Goal: Communication & Community: Answer question/provide support

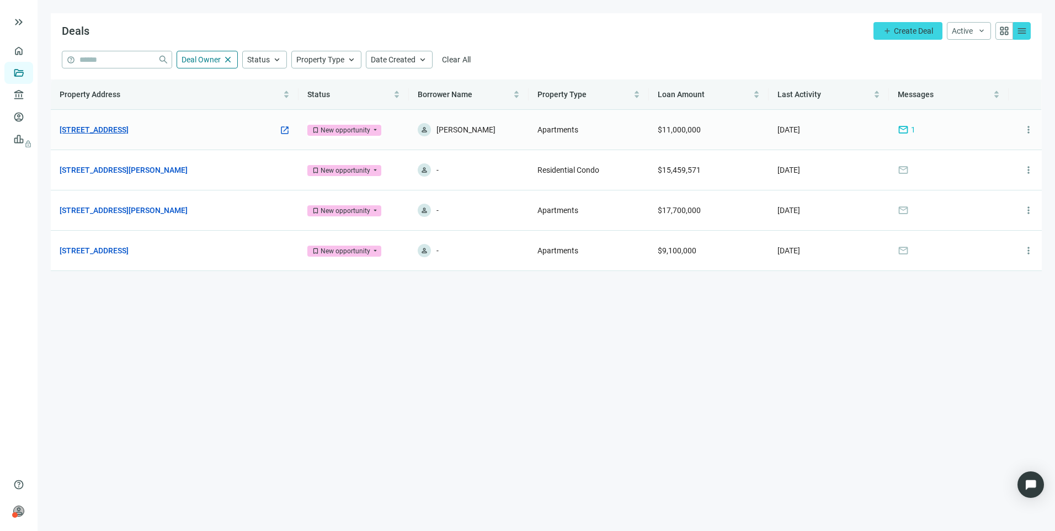
click at [95, 127] on link "[STREET_ADDRESS]" at bounding box center [94, 130] width 69 height 12
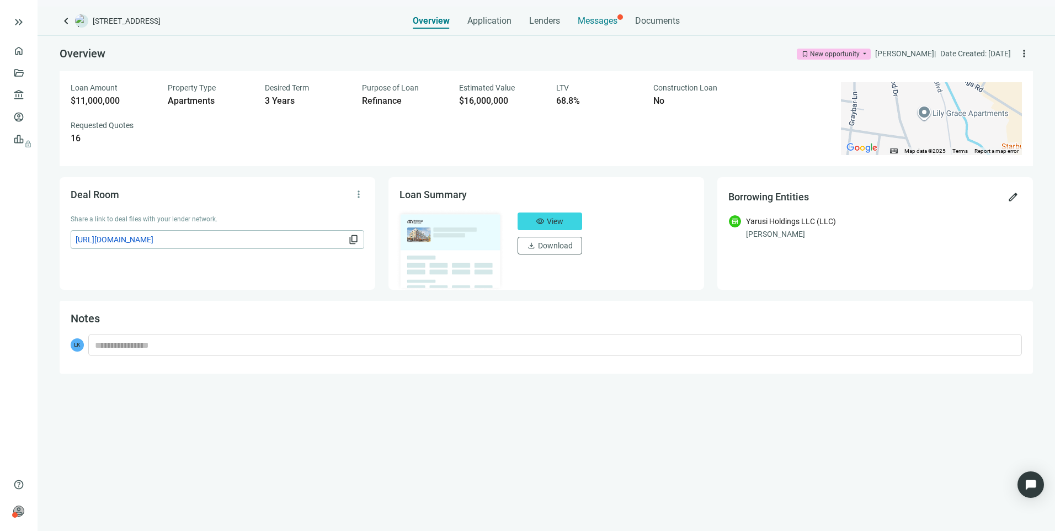
click at [610, 16] on span "Messages" at bounding box center [597, 20] width 40 height 10
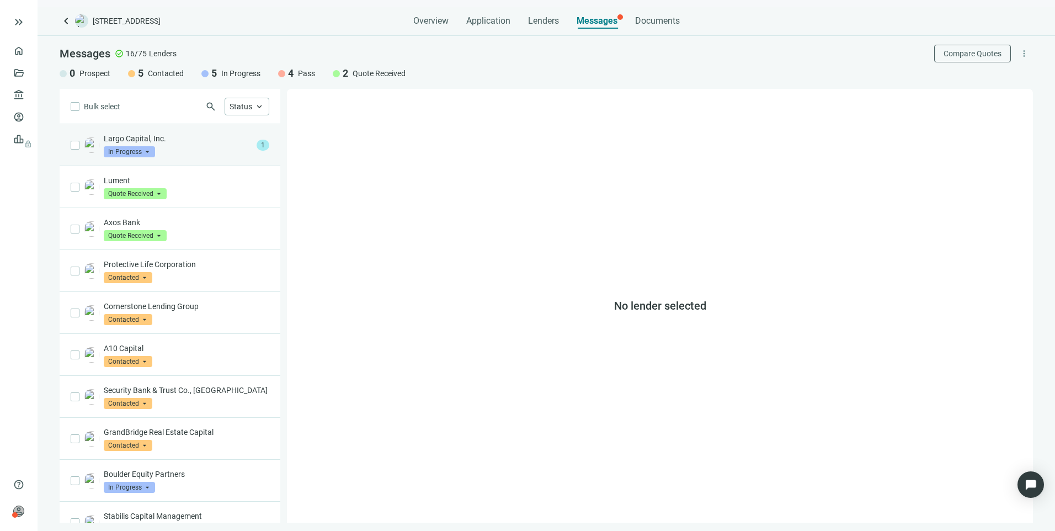
click at [195, 156] on div "Largo Capital, Inc. In Progress arrow_drop_down" at bounding box center [178, 145] width 148 height 24
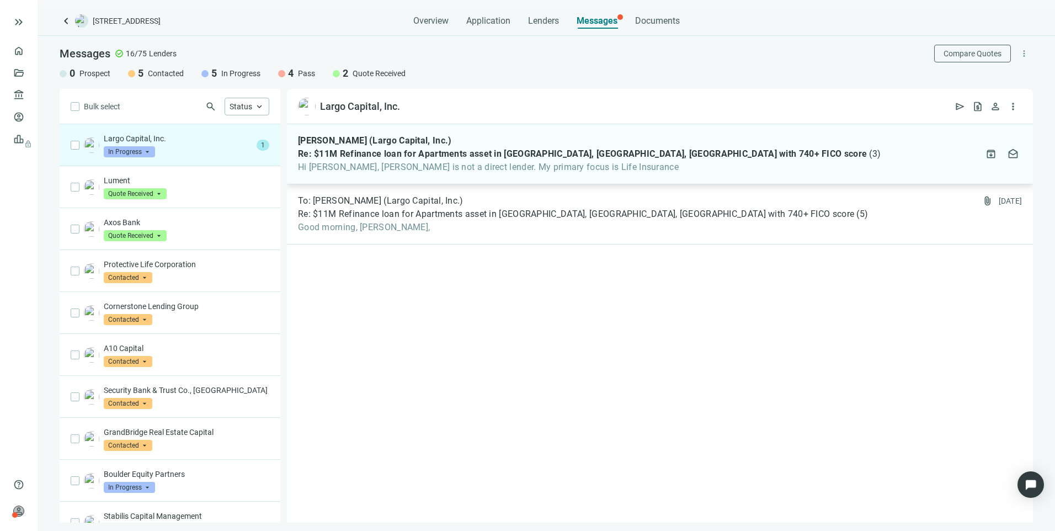
click at [568, 173] on div "[PERSON_NAME] (Largo Capital, Inc.) Re: $11M Refinance loan for Apartments asse…" at bounding box center [660, 154] width 746 height 60
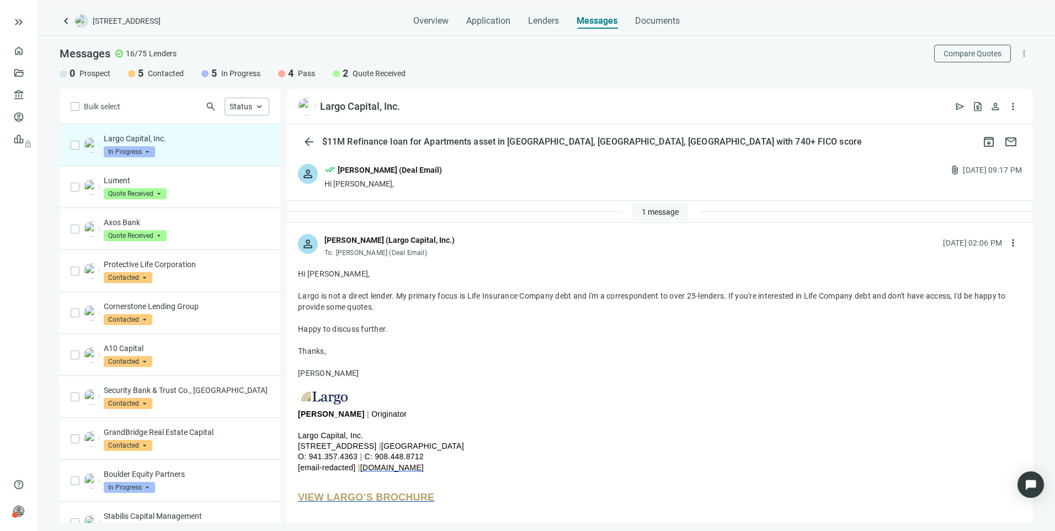
click at [644, 213] on span "1 message" at bounding box center [659, 211] width 37 height 9
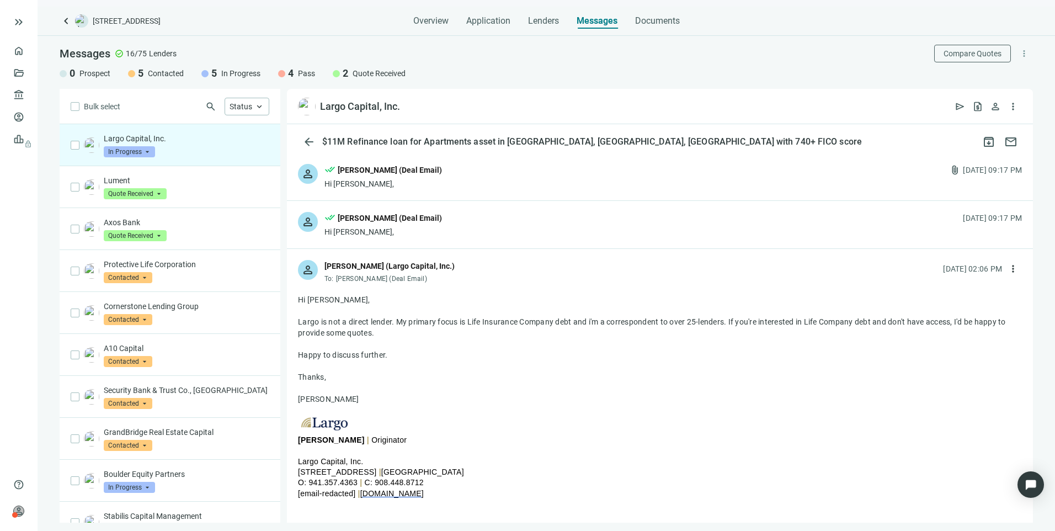
click at [413, 239] on div "person done_all [PERSON_NAME] (Deal Email) Hi [PERSON_NAME], [DATE] 09:17 PM" at bounding box center [660, 224] width 746 height 47
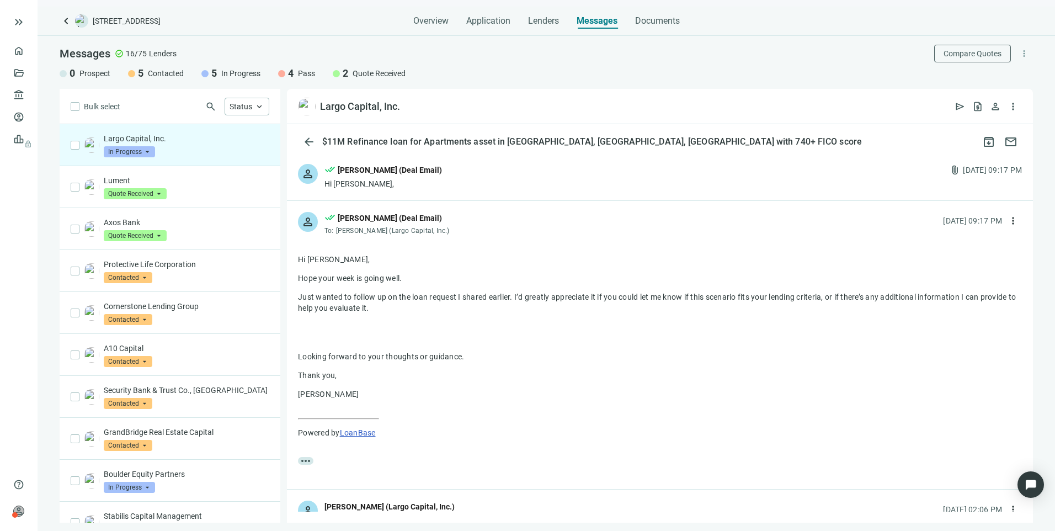
click at [423, 182] on div "Hi [PERSON_NAME]," at bounding box center [382, 183] width 117 height 11
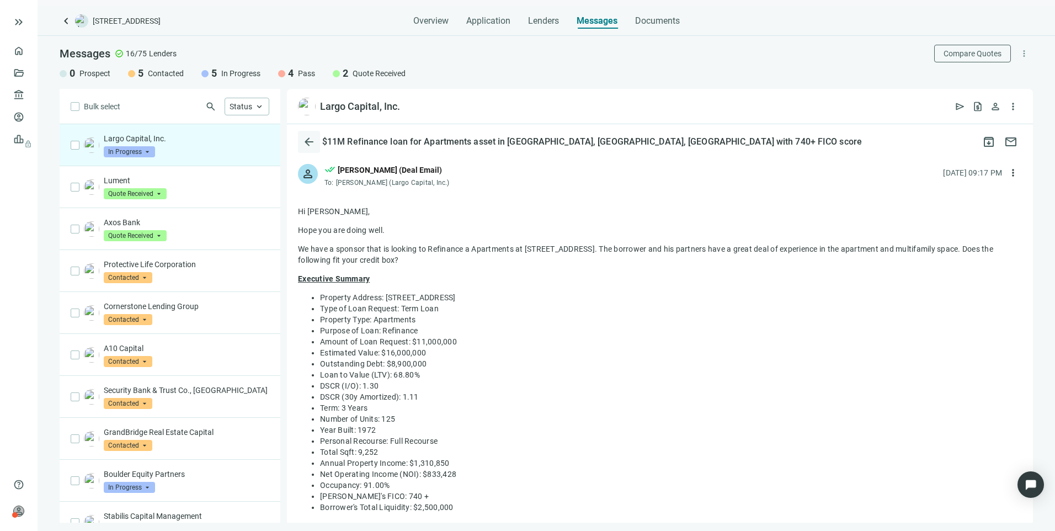
click at [313, 142] on span "arrow_back" at bounding box center [308, 141] width 13 height 13
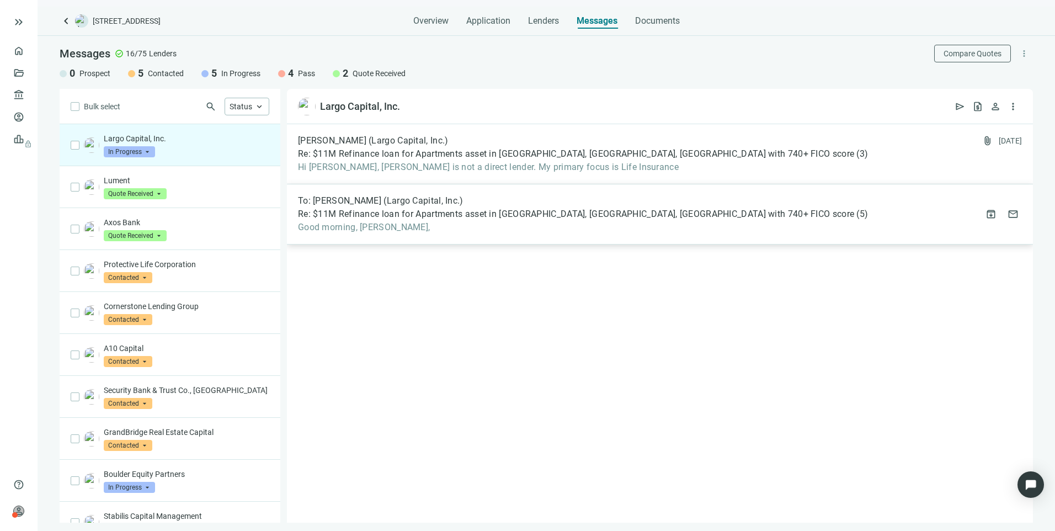
click at [519, 230] on span "Good morning, [PERSON_NAME]," at bounding box center [583, 227] width 570 height 11
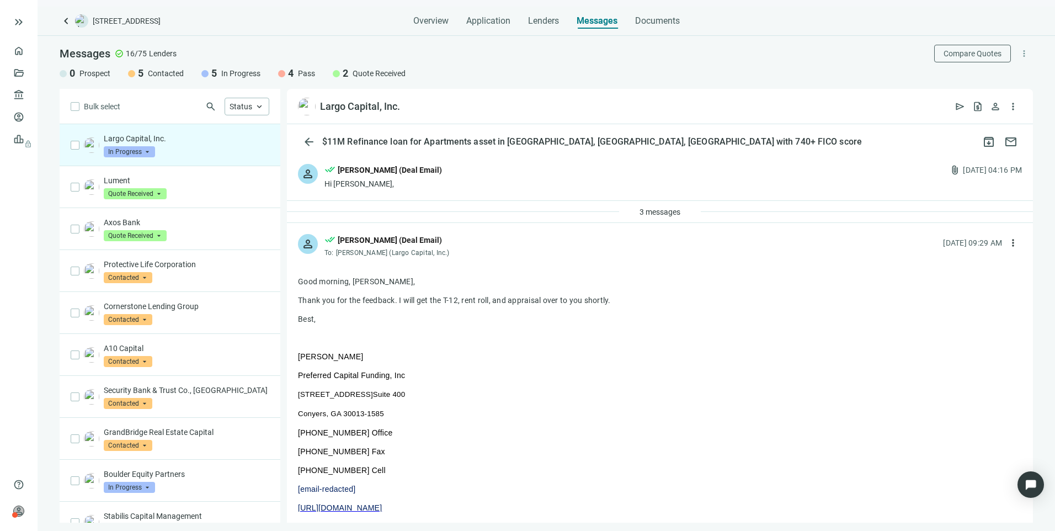
click at [142, 148] on span "In Progress" at bounding box center [129, 151] width 51 height 11
click at [127, 271] on span "Pass" at bounding box center [127, 270] width 24 height 11
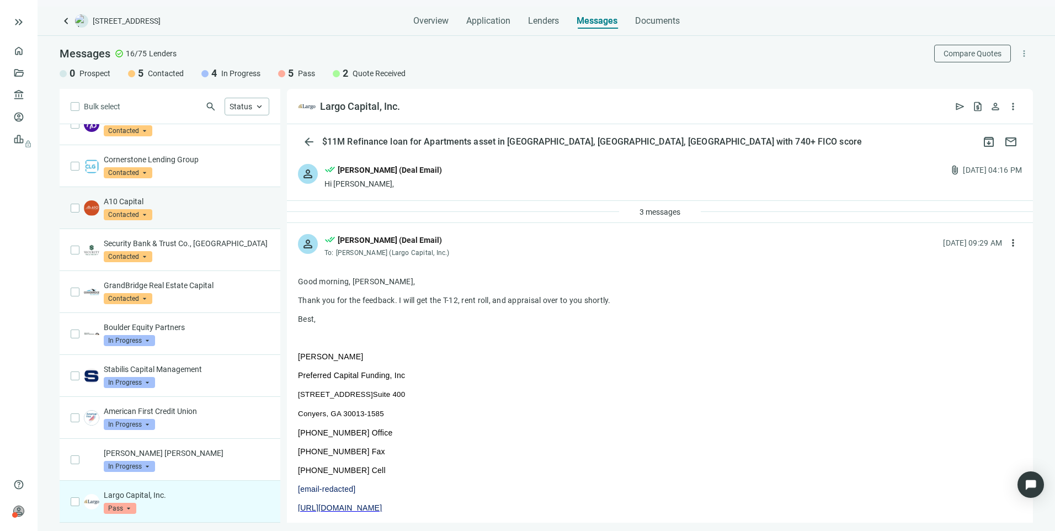
scroll to position [272, 0]
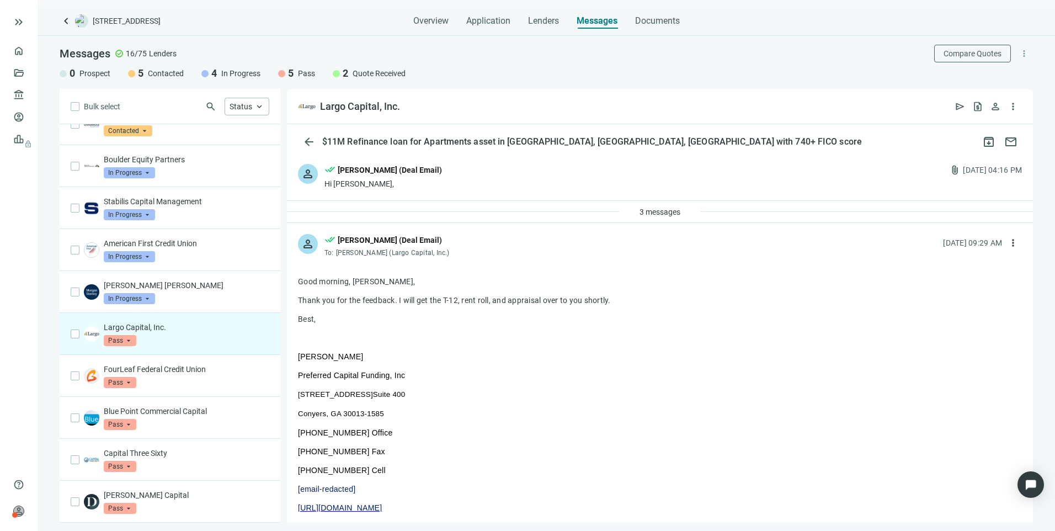
click at [197, 334] on div "Largo Capital, Inc. [PERSON_NAME] arrow_drop_down quote_received pass Prospect …" at bounding box center [186, 334] width 165 height 24
click at [419, 172] on div "[PERSON_NAME] (Deal Email)" at bounding box center [390, 170] width 104 height 12
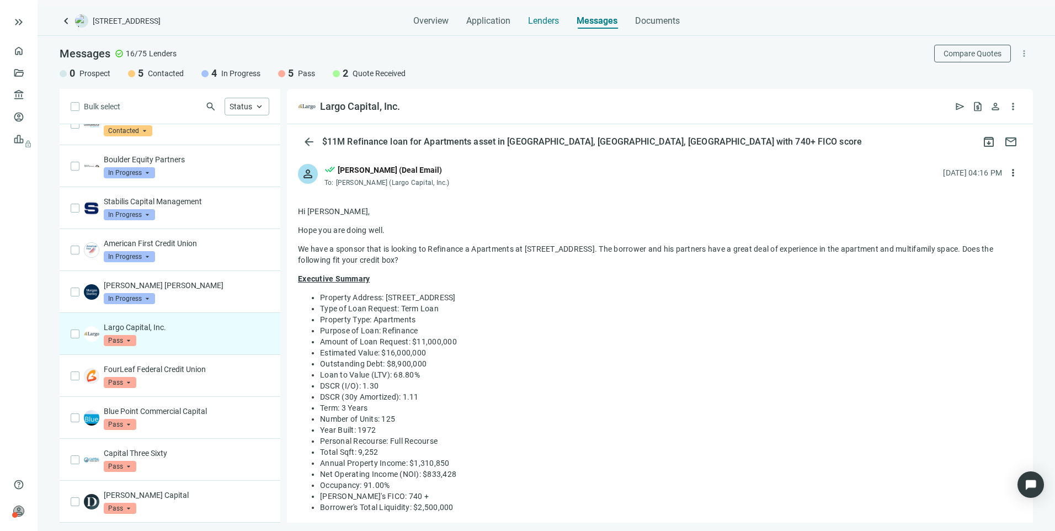
click at [533, 24] on span "Lenders" at bounding box center [543, 20] width 31 height 11
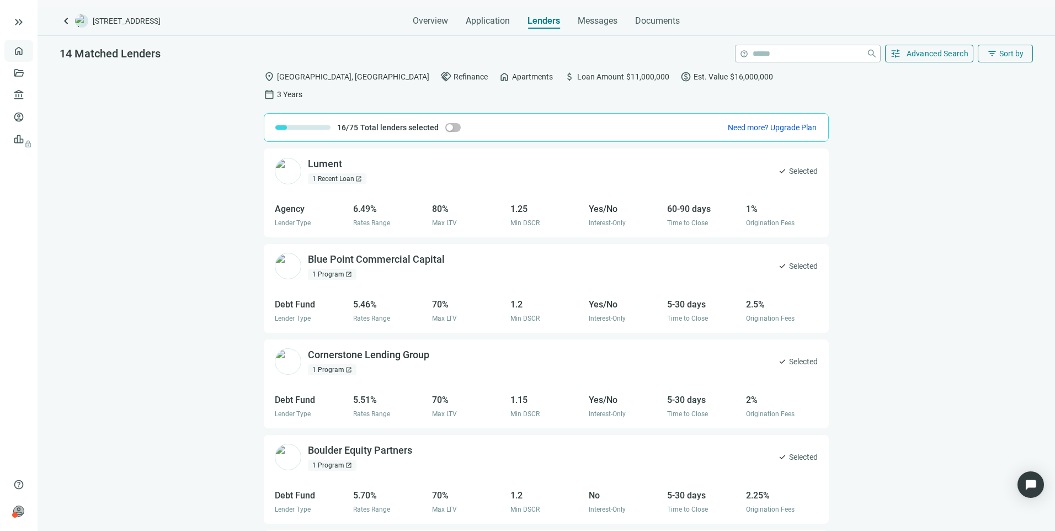
click at [28, 50] on link "Overview" at bounding box center [44, 50] width 33 height 9
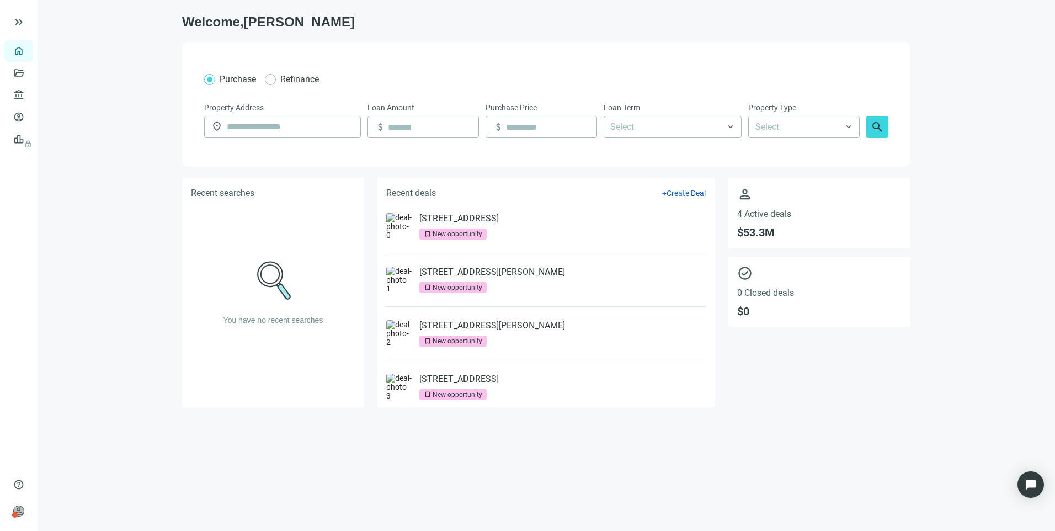
click at [452, 220] on link "[STREET_ADDRESS]" at bounding box center [458, 218] width 79 height 11
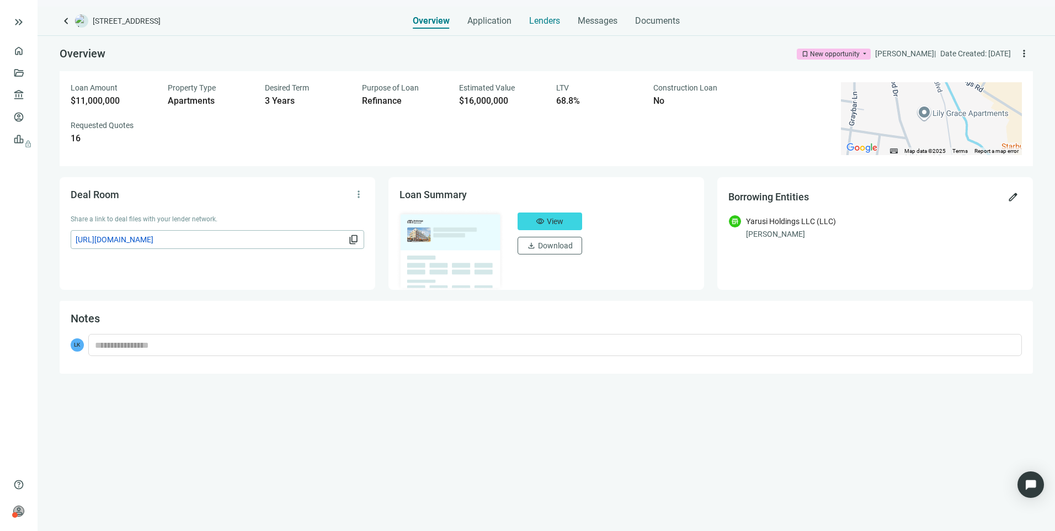
click at [547, 19] on span "Lenders" at bounding box center [544, 20] width 31 height 11
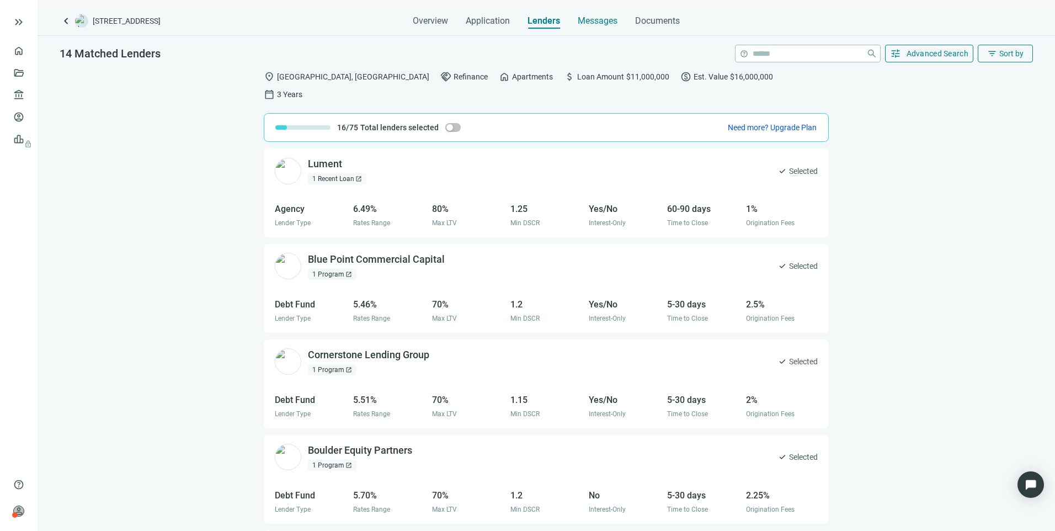
click at [595, 26] on div "Messages" at bounding box center [597, 18] width 40 height 22
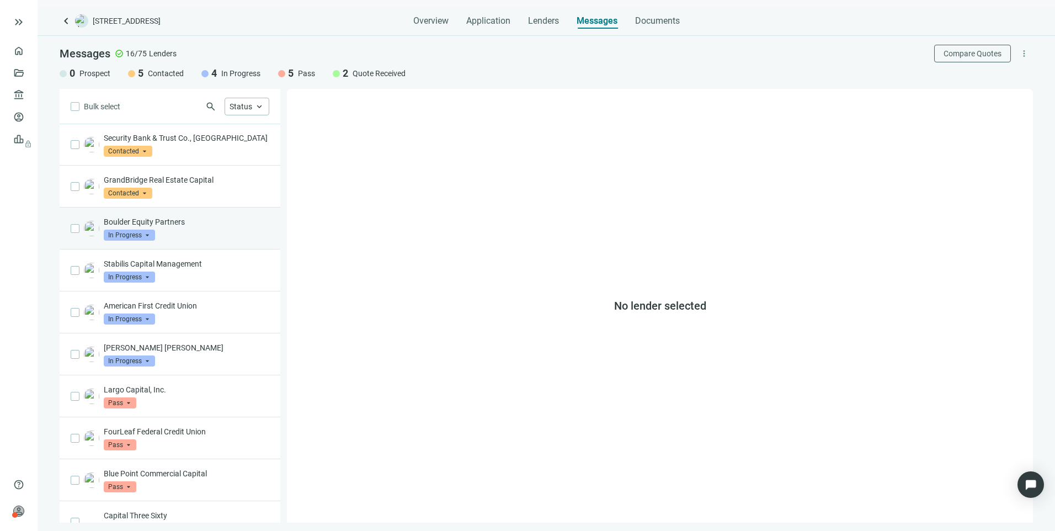
scroll to position [272, 0]
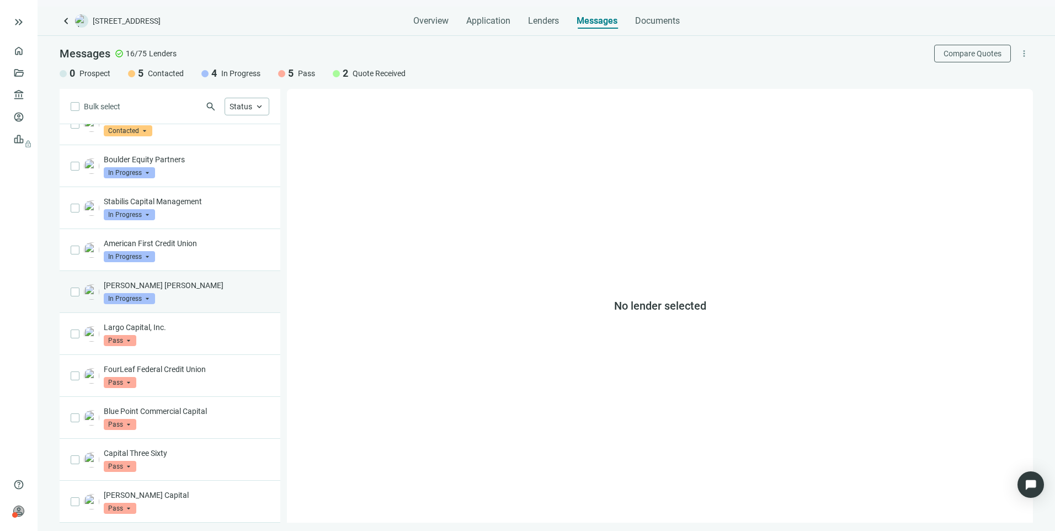
click at [182, 300] on div "[PERSON_NAME] [PERSON_NAME] In Progress arrow_drop_down" at bounding box center [186, 292] width 165 height 24
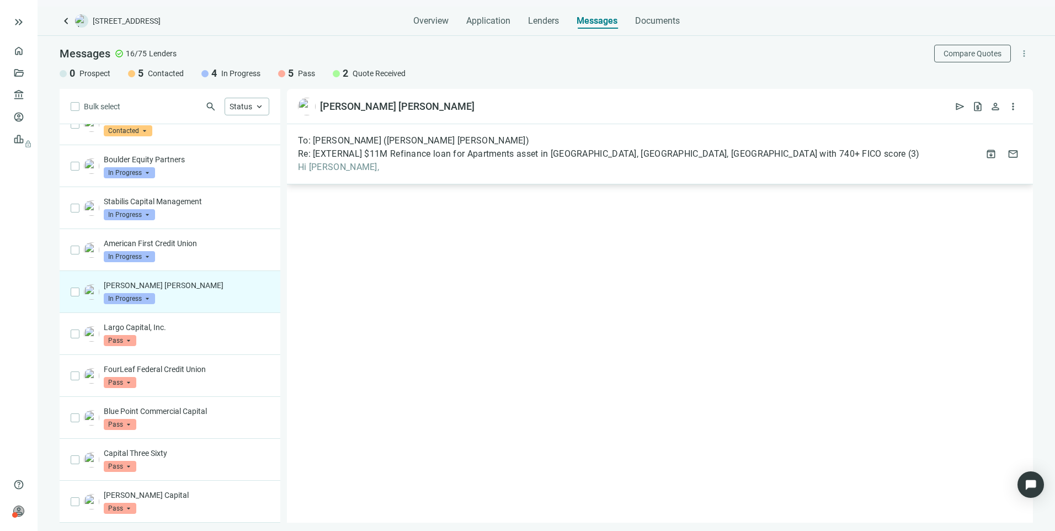
click at [446, 167] on span "Hi [PERSON_NAME]," at bounding box center [608, 167] width 621 height 11
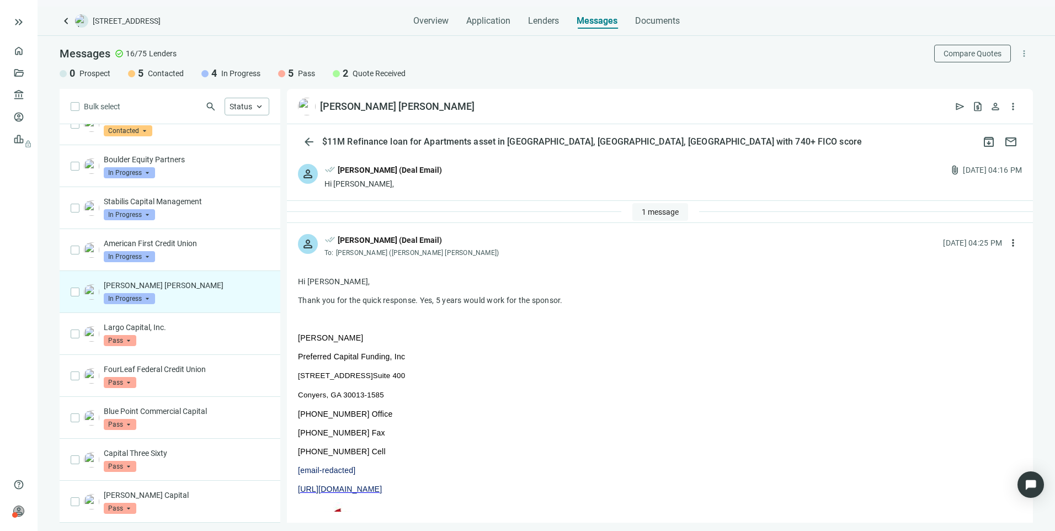
click at [659, 215] on span "1 message" at bounding box center [659, 211] width 37 height 9
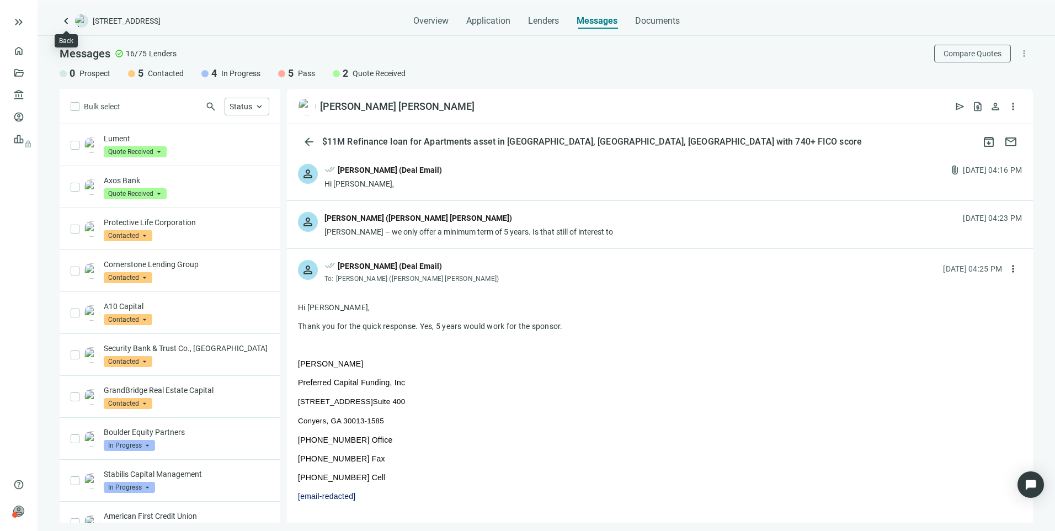
click at [66, 21] on span "keyboard_arrow_left" at bounding box center [66, 20] width 13 height 13
